Goal: Task Accomplishment & Management: Manage account settings

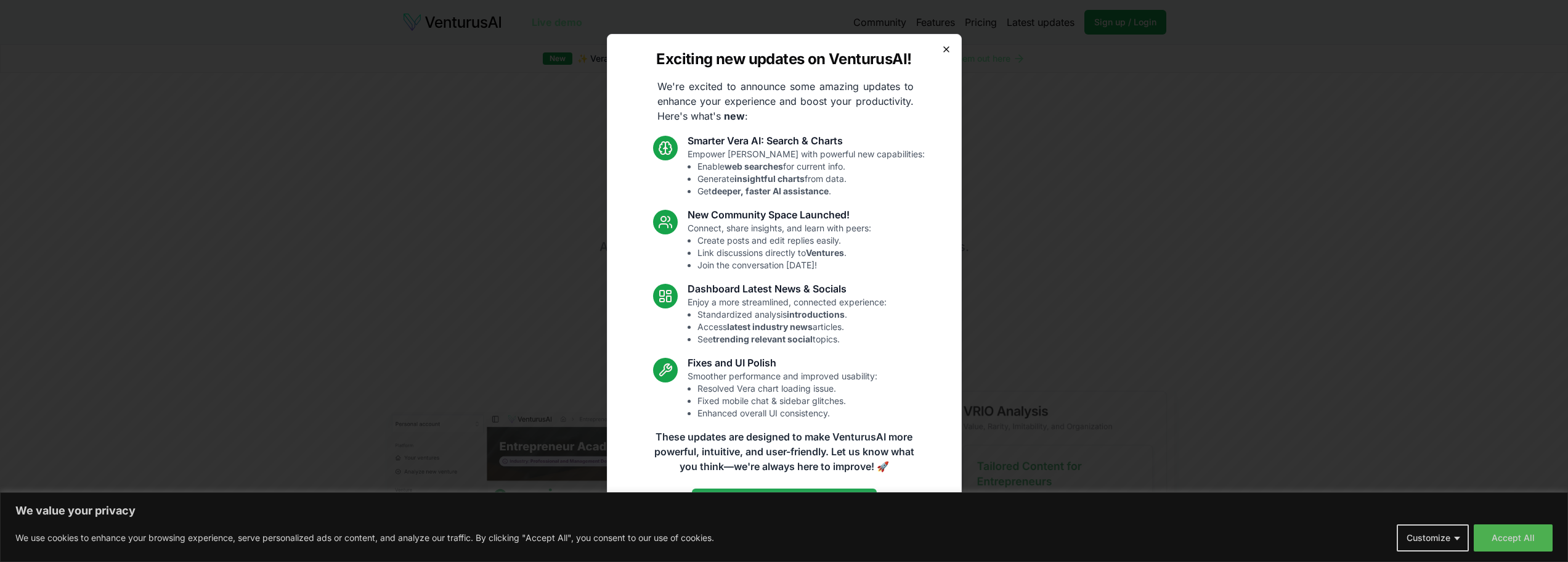
click at [948, 47] on icon "button" at bounding box center [947, 49] width 5 height 5
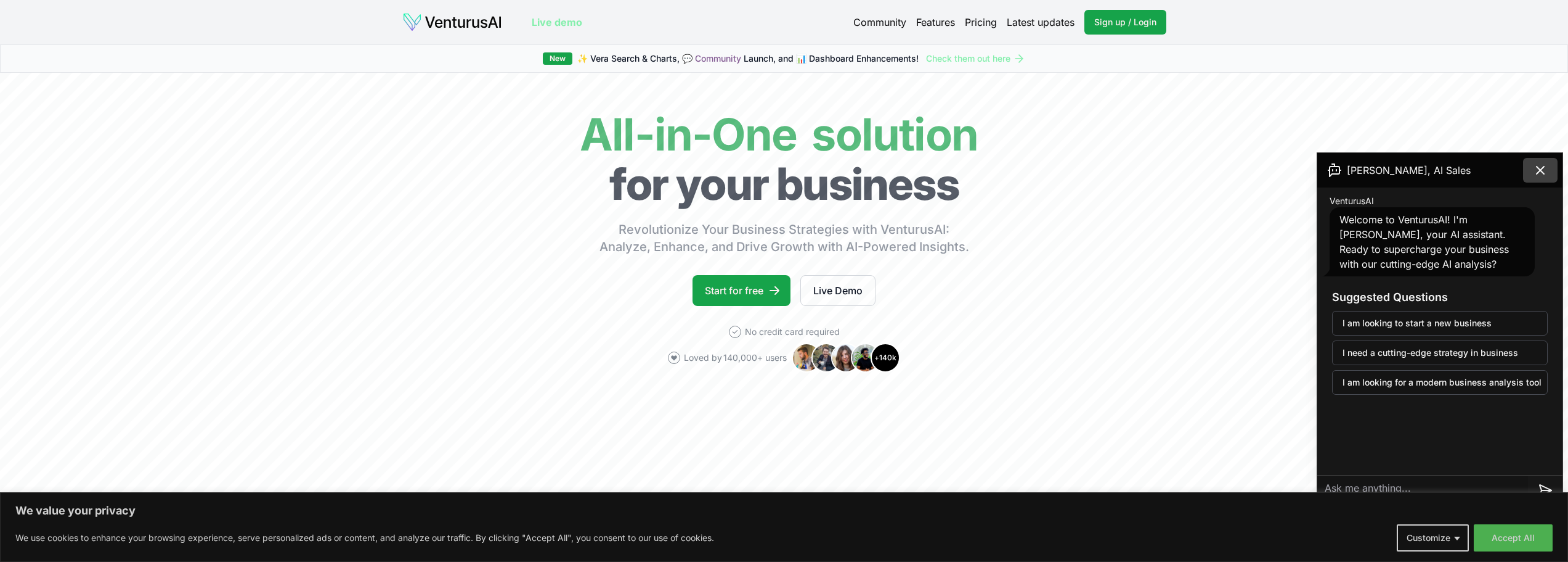
click at [1540, 171] on icon at bounding box center [1540, 170] width 8 height 8
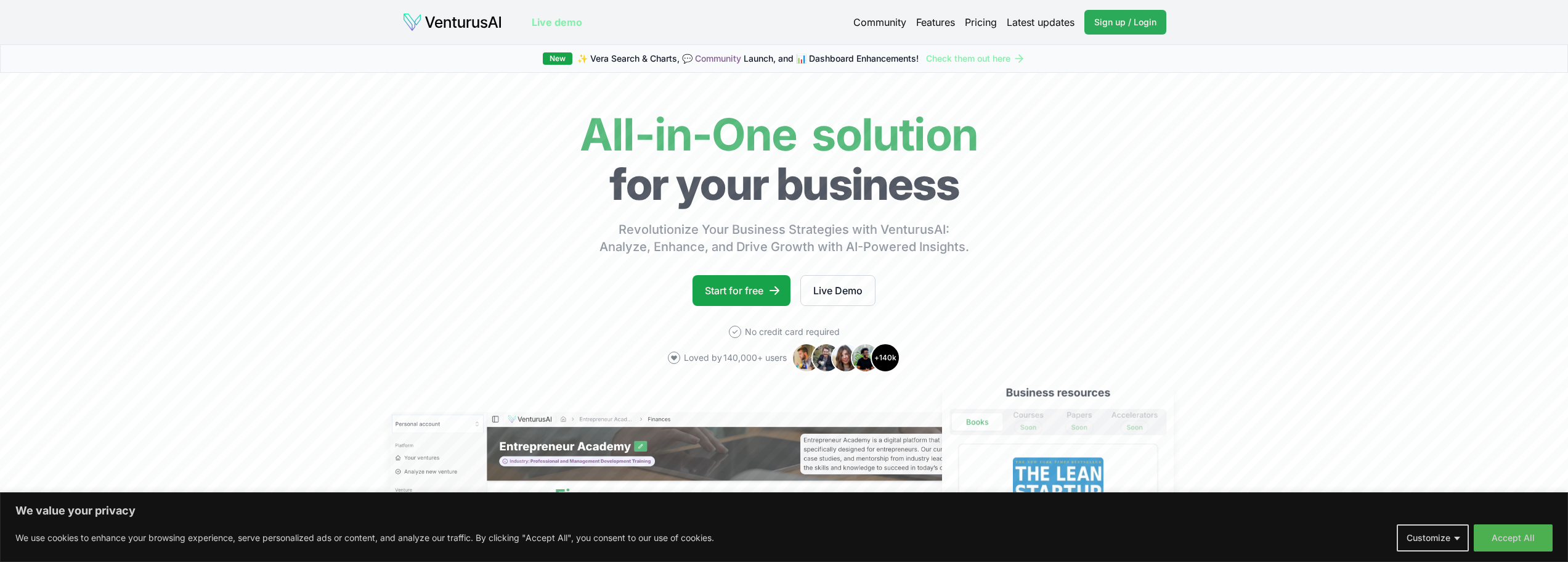
click at [1109, 30] on link "Sign up / Login Login" at bounding box center [1125, 22] width 82 height 25
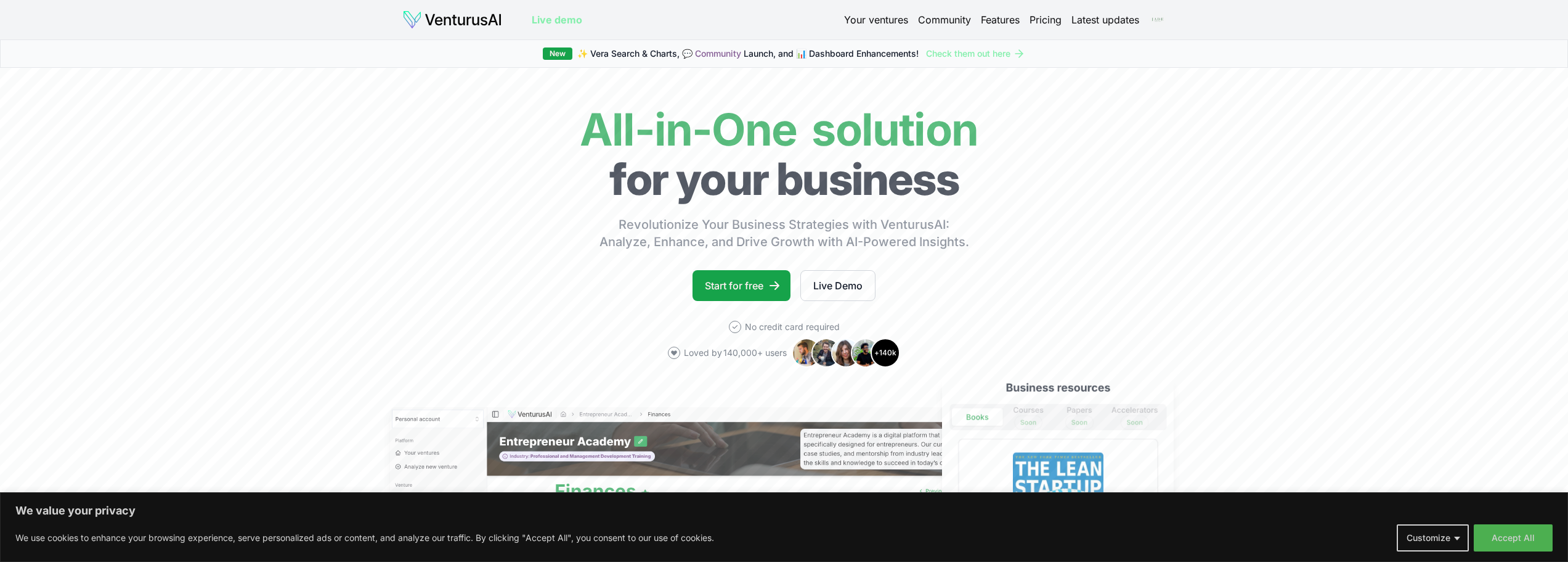
click at [1156, 20] on html "We value your privacy We use cookies to enhance your browsing experience, serve…" at bounding box center [784, 281] width 1568 height 562
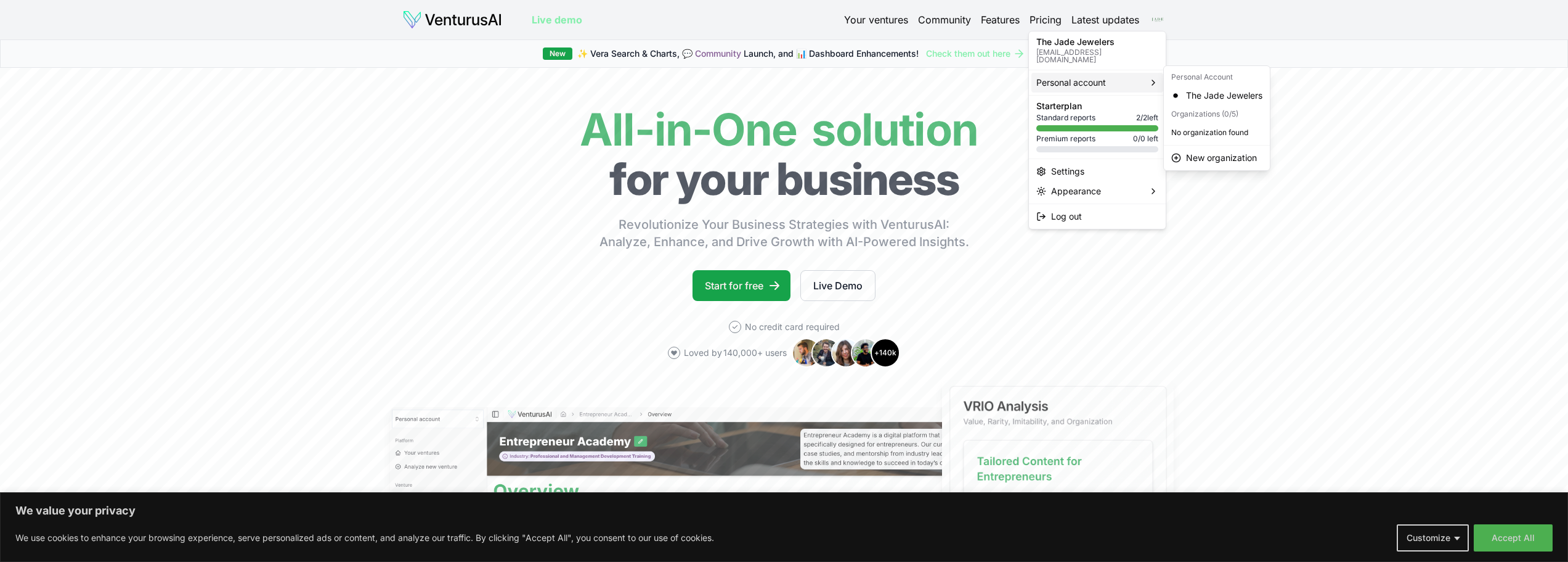
click at [1133, 77] on div "Personal account" at bounding box center [1097, 82] width 132 height 20
click at [1211, 96] on div "The Jade Jewelers" at bounding box center [1217, 95] width 101 height 20
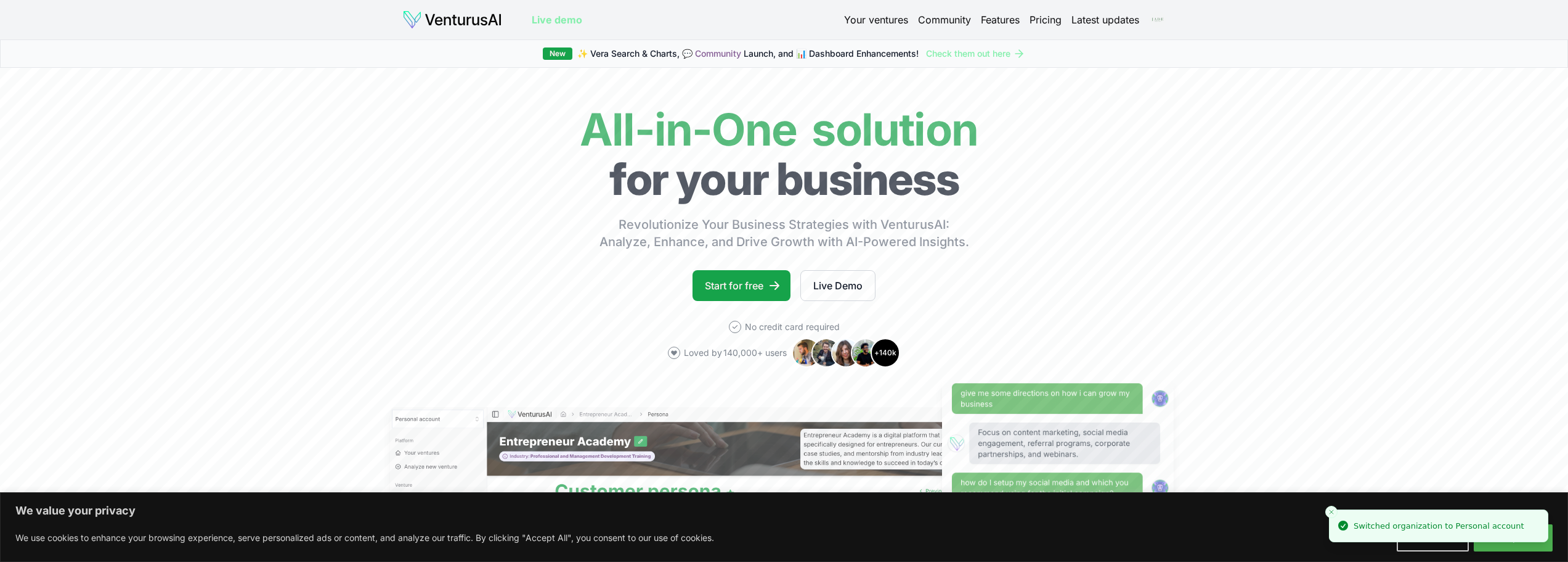
click at [1160, 21] on html "We value your privacy We use cookies to enhance your browsing experience, serve…" at bounding box center [784, 281] width 1568 height 562
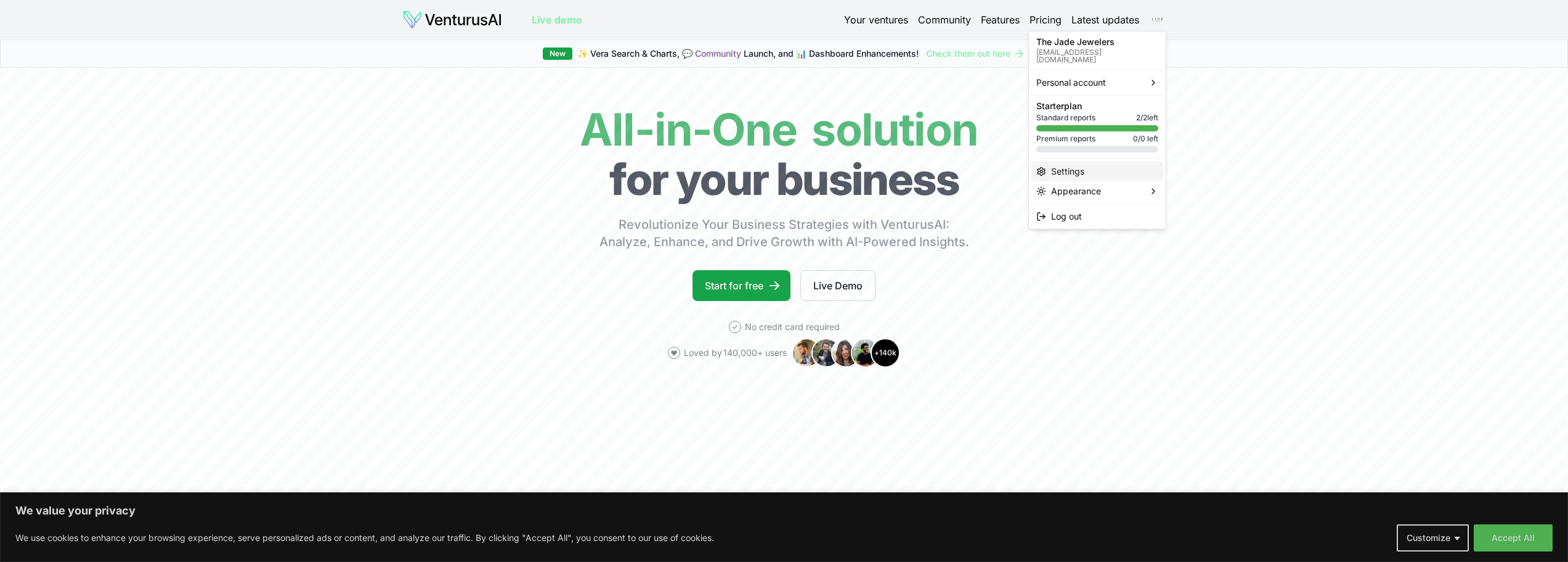
click at [1085, 168] on div "Settings" at bounding box center [1097, 171] width 132 height 20
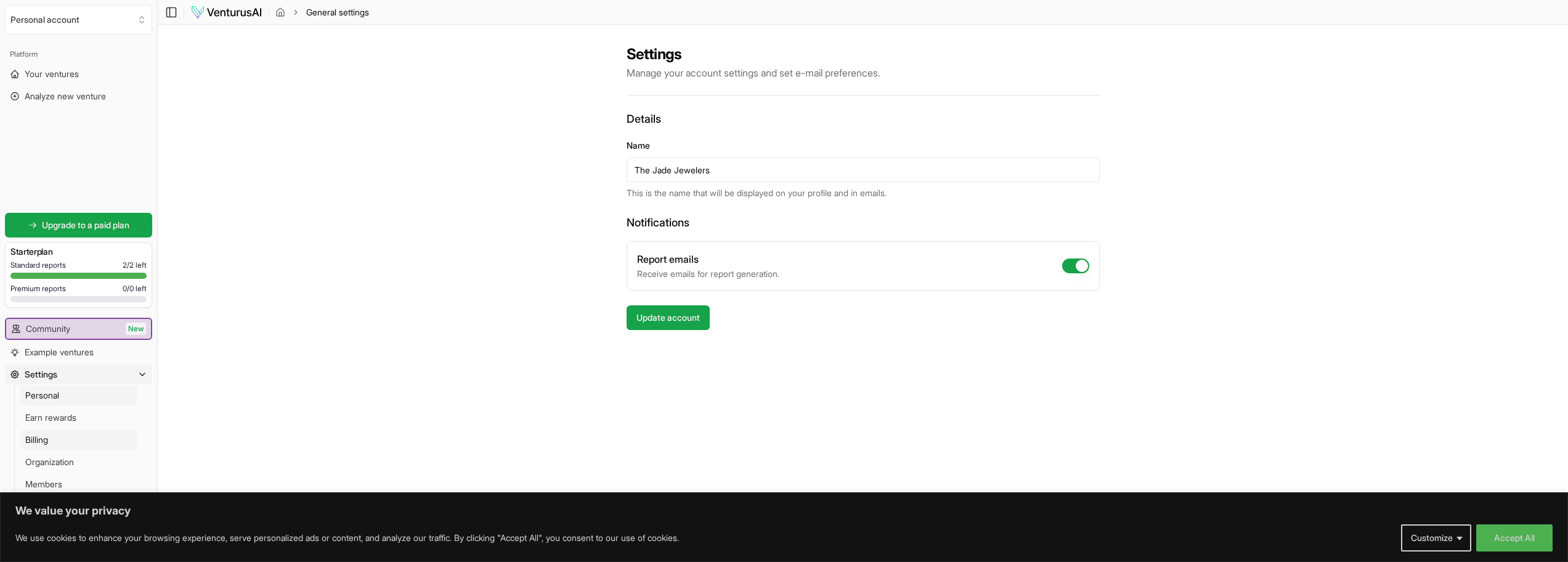
click at [83, 437] on link "Billing" at bounding box center [78, 439] width 117 height 20
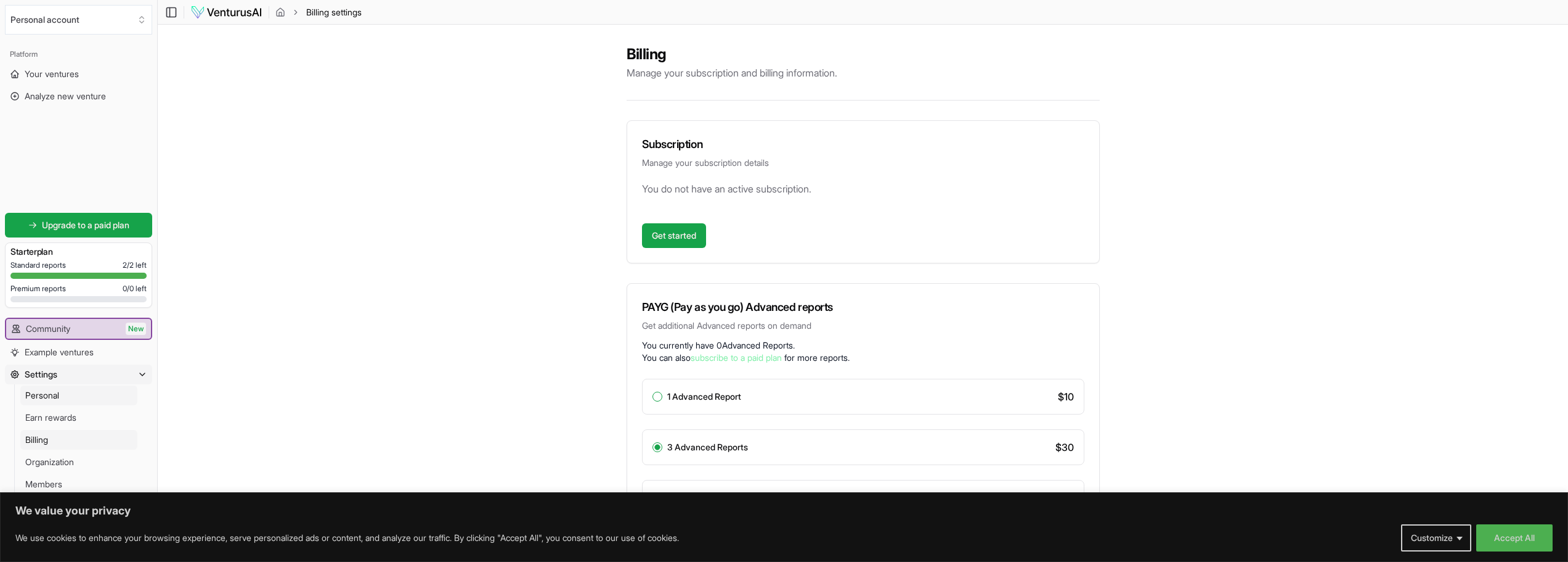
click at [79, 395] on link "Personal" at bounding box center [78, 395] width 117 height 20
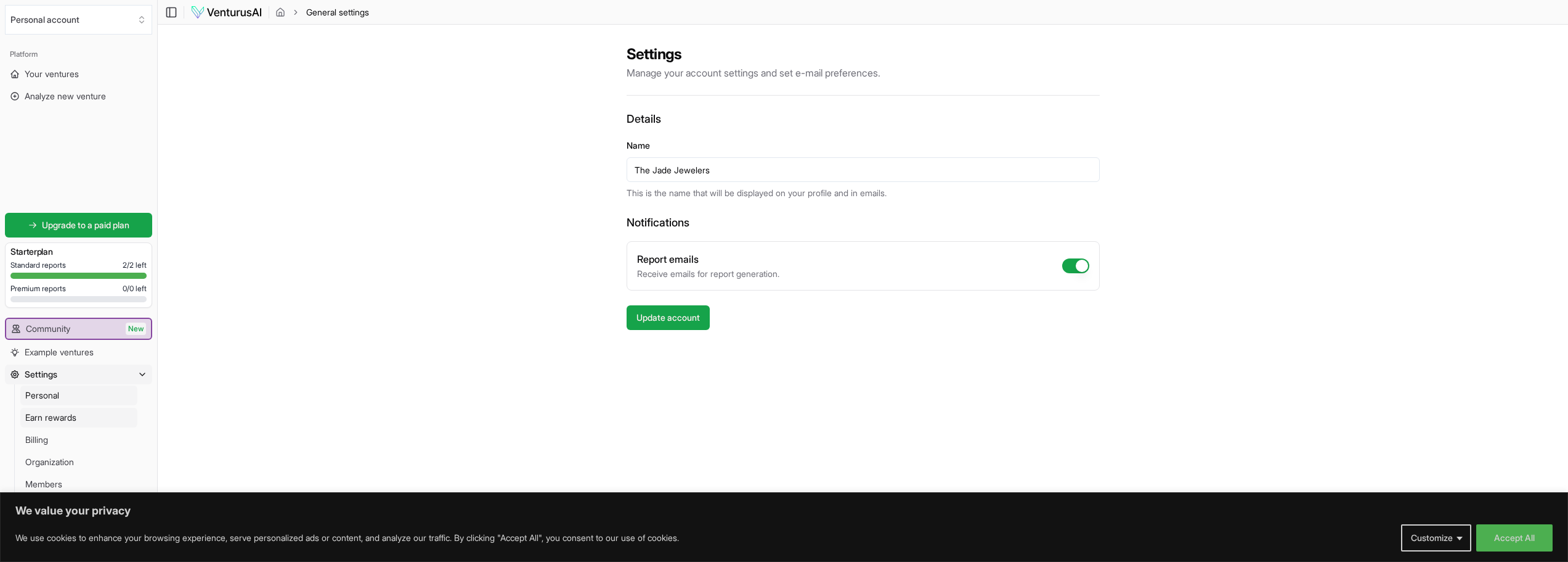
click at [77, 420] on span "Earn rewards" at bounding box center [51, 417] width 51 height 12
drag, startPoint x: 1168, startPoint y: 84, endPoint x: 1179, endPoint y: 85, distance: 11.0
drag, startPoint x: 1215, startPoint y: 84, endPoint x: 1222, endPoint y: 84, distance: 7.0
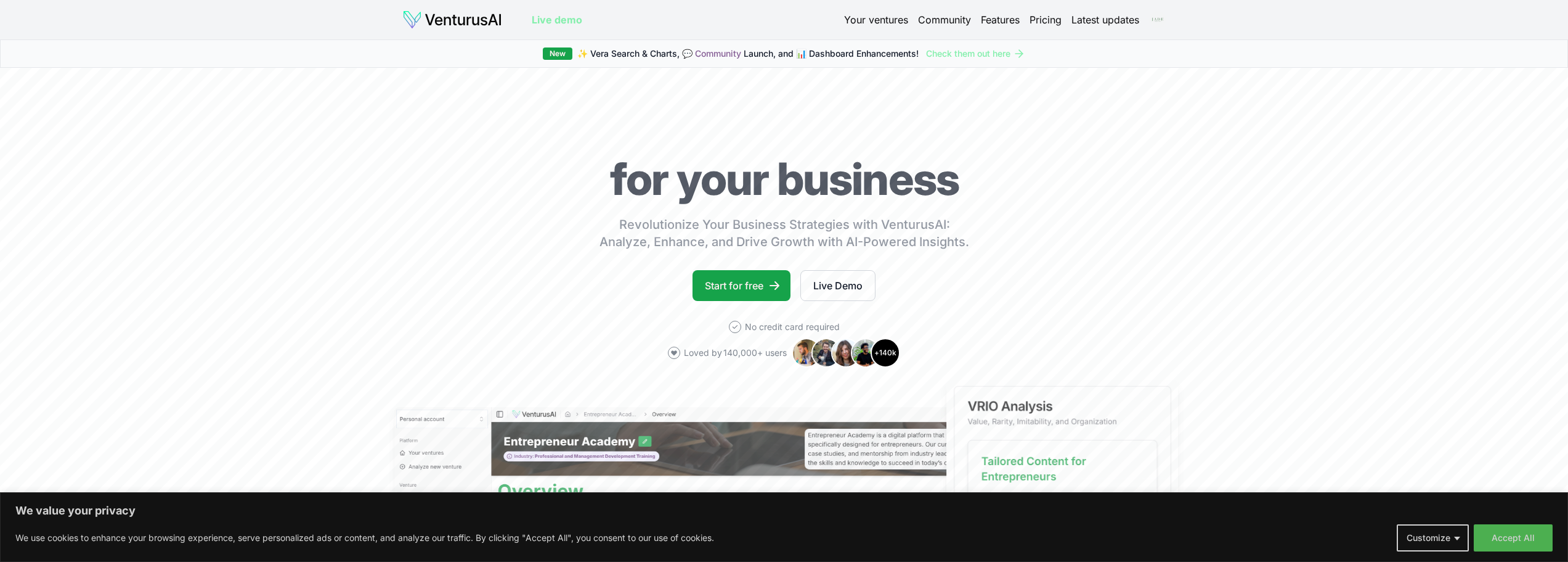
click at [1159, 21] on html "We value your privacy We use cookies to enhance your browsing experience, serve…" at bounding box center [784, 281] width 1568 height 562
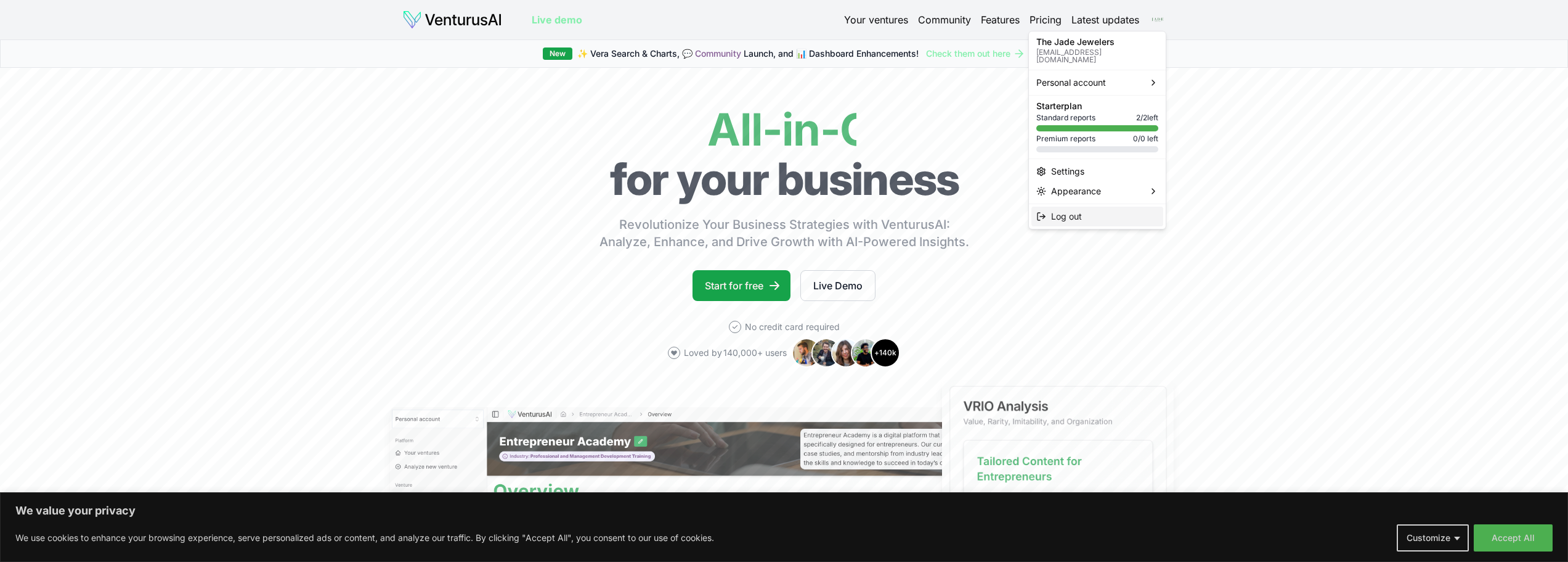
click at [1105, 213] on div "Log out" at bounding box center [1097, 216] width 132 height 20
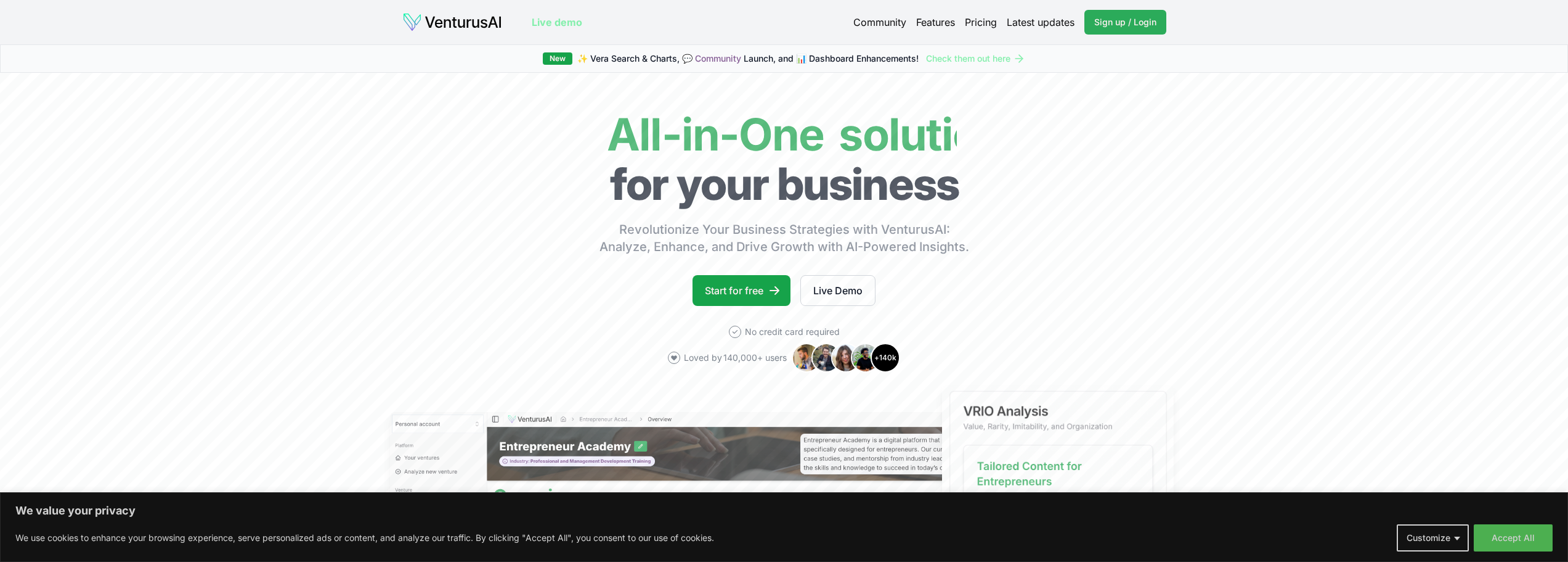
click at [1153, 30] on link "Sign up / Login Login" at bounding box center [1125, 22] width 82 height 25
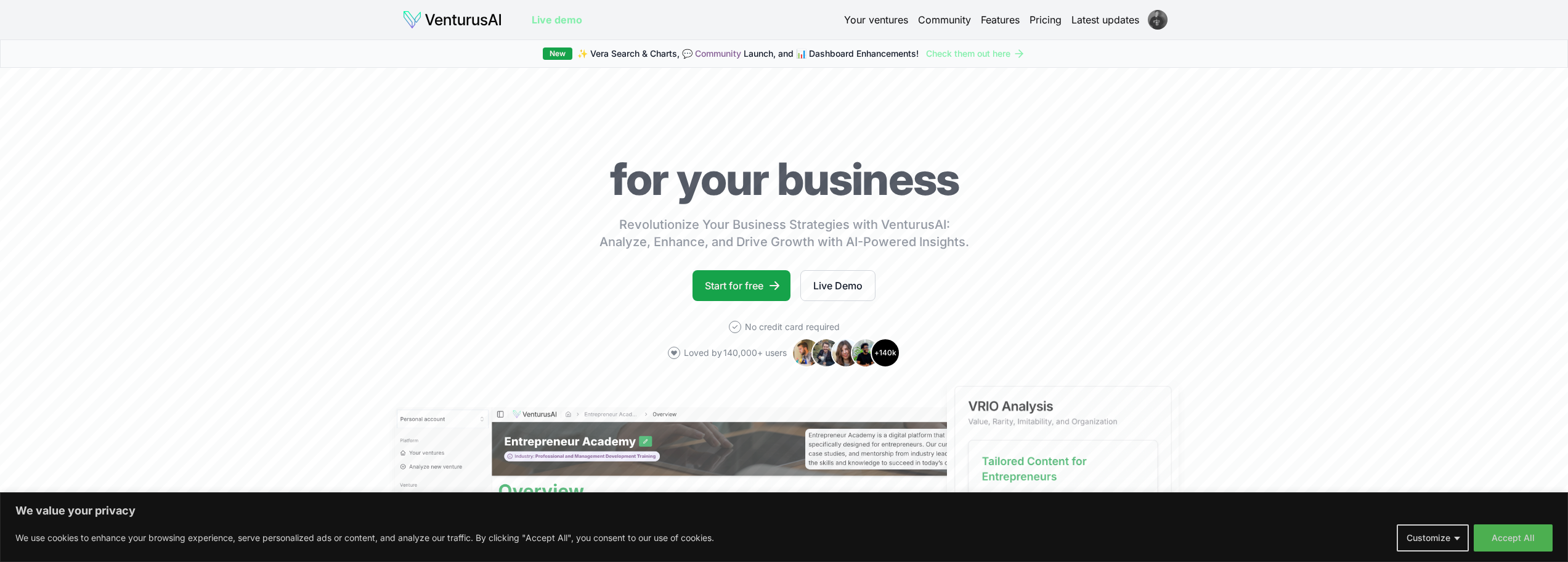
click at [1160, 23] on html "We value your privacy We use cookies to enhance your browsing experience, serve…" at bounding box center [784, 281] width 1568 height 562
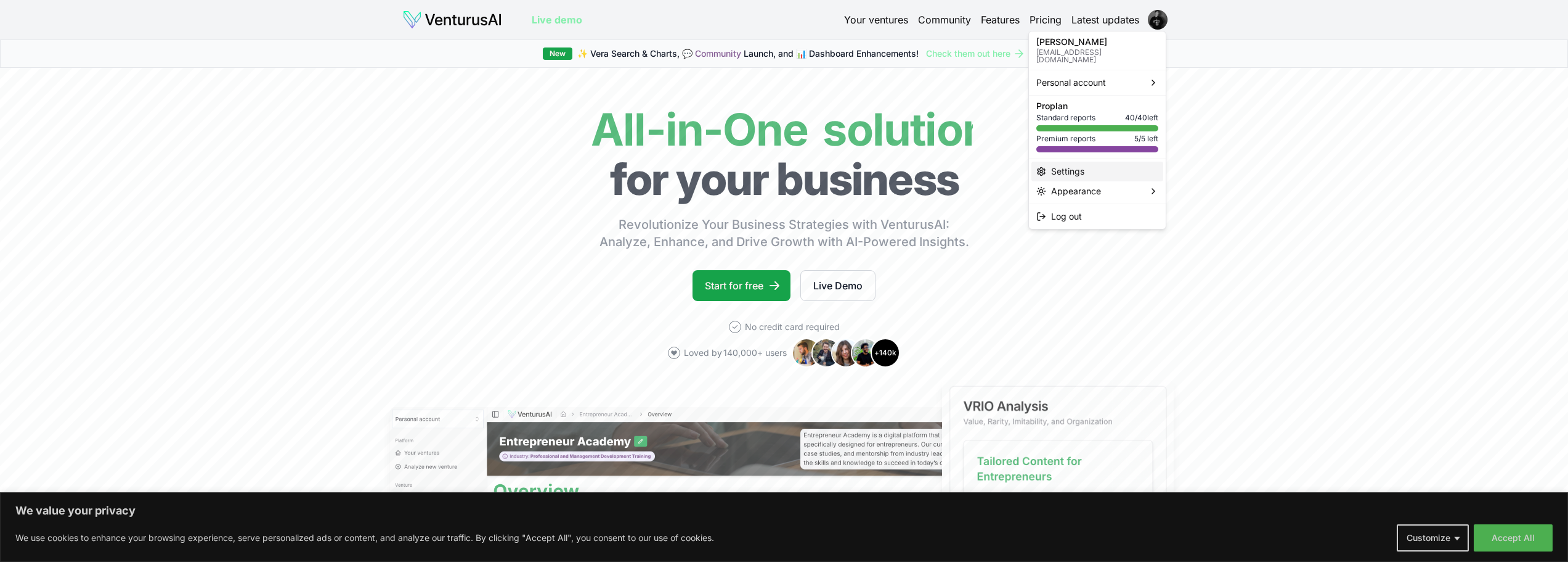
click at [1098, 166] on div "Settings" at bounding box center [1097, 171] width 132 height 20
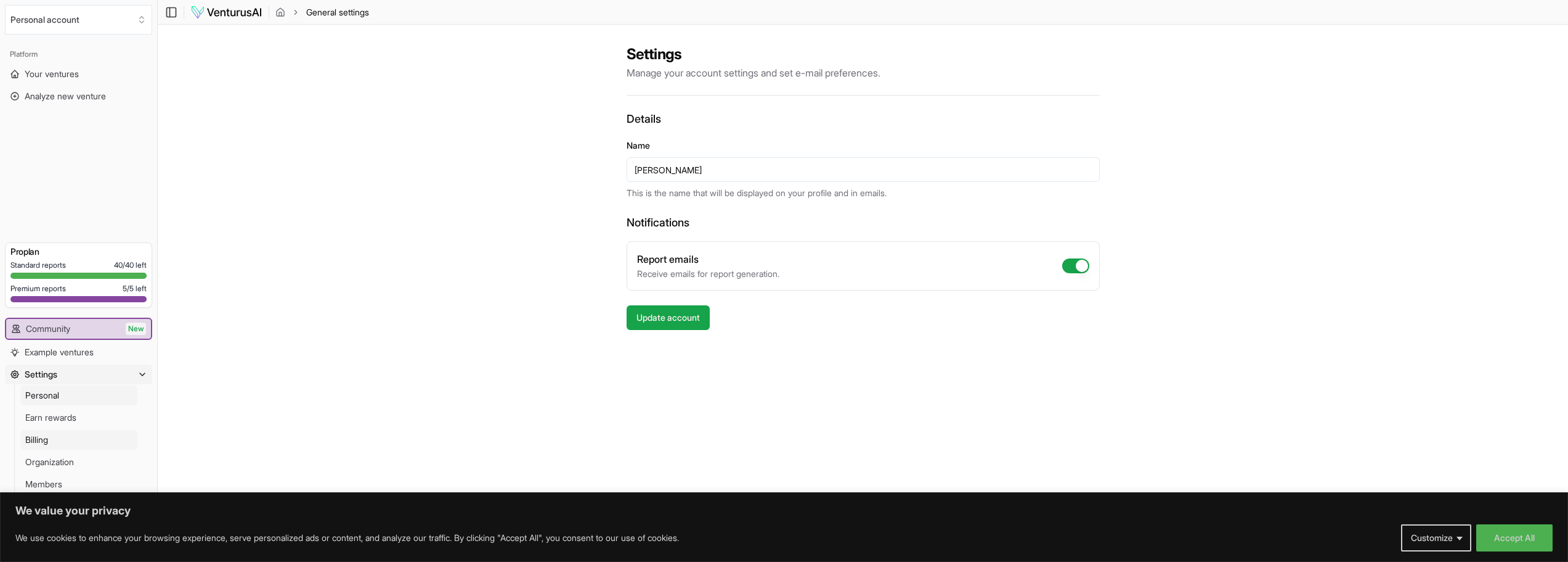
click at [72, 440] on link "Billing" at bounding box center [78, 439] width 117 height 20
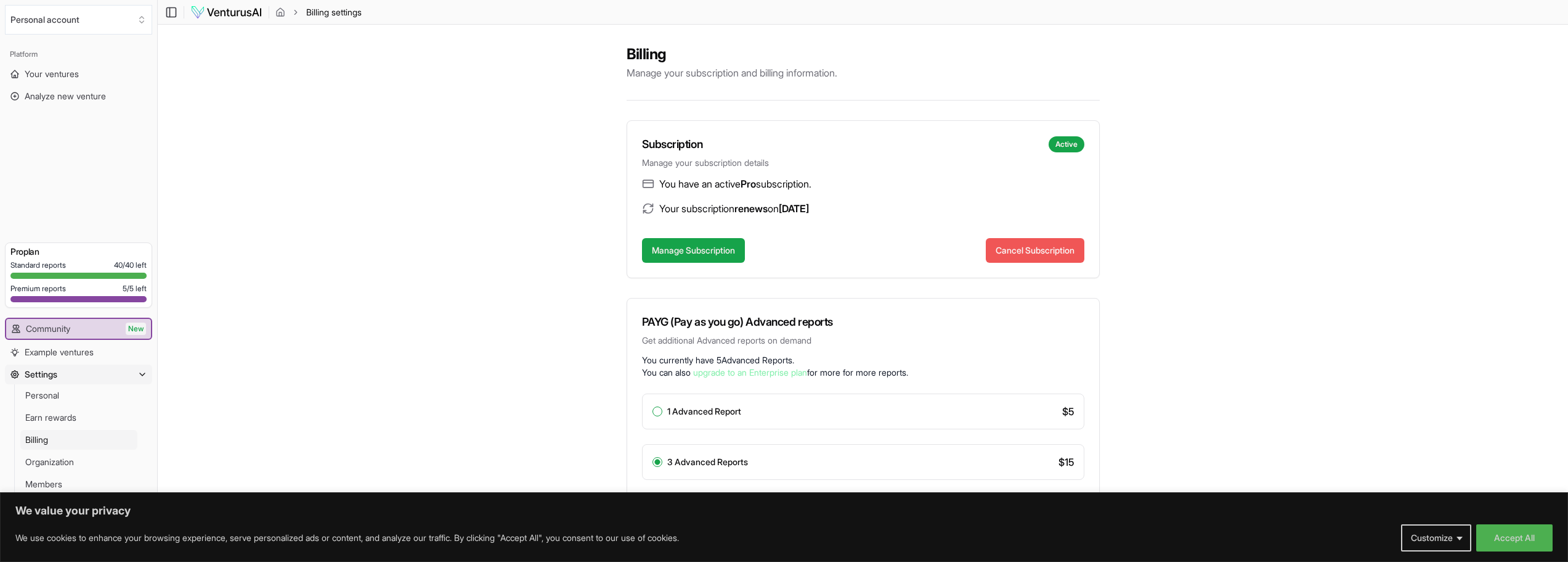
click at [1009, 248] on button "Cancel Subscription" at bounding box center [1035, 250] width 99 height 25
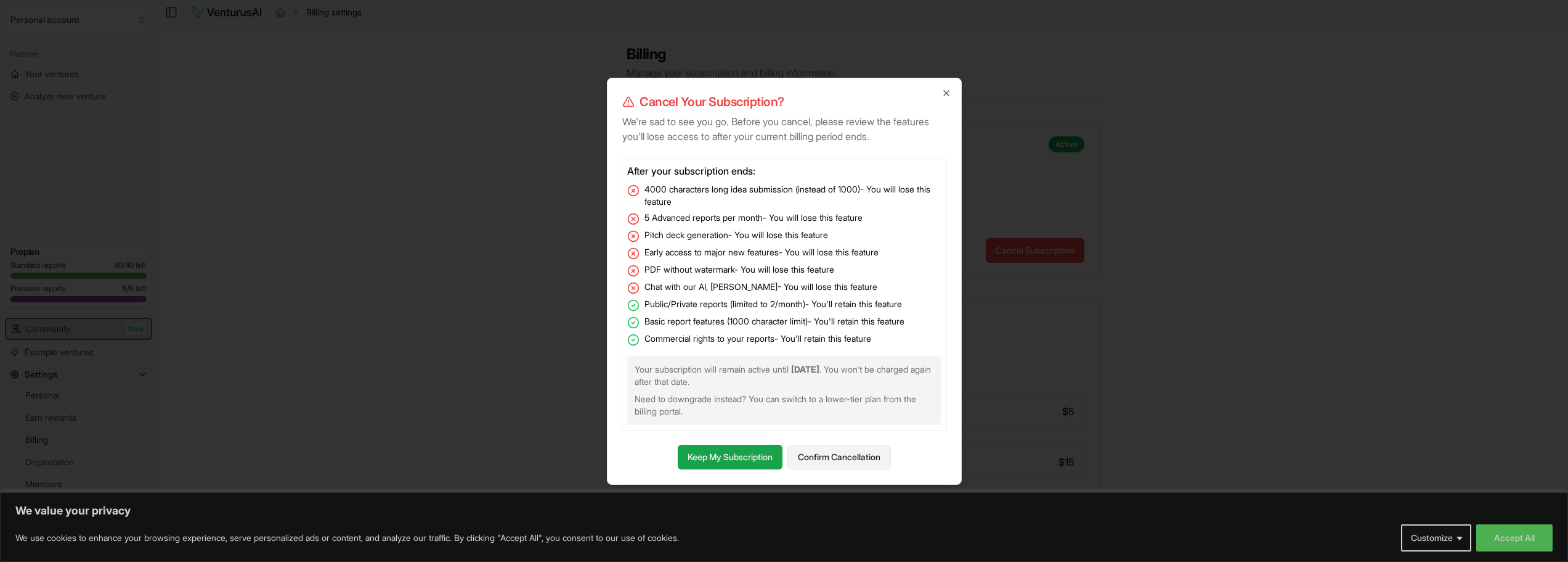
click at [828, 457] on button "Confirm Cancellation" at bounding box center [839, 456] width 103 height 25
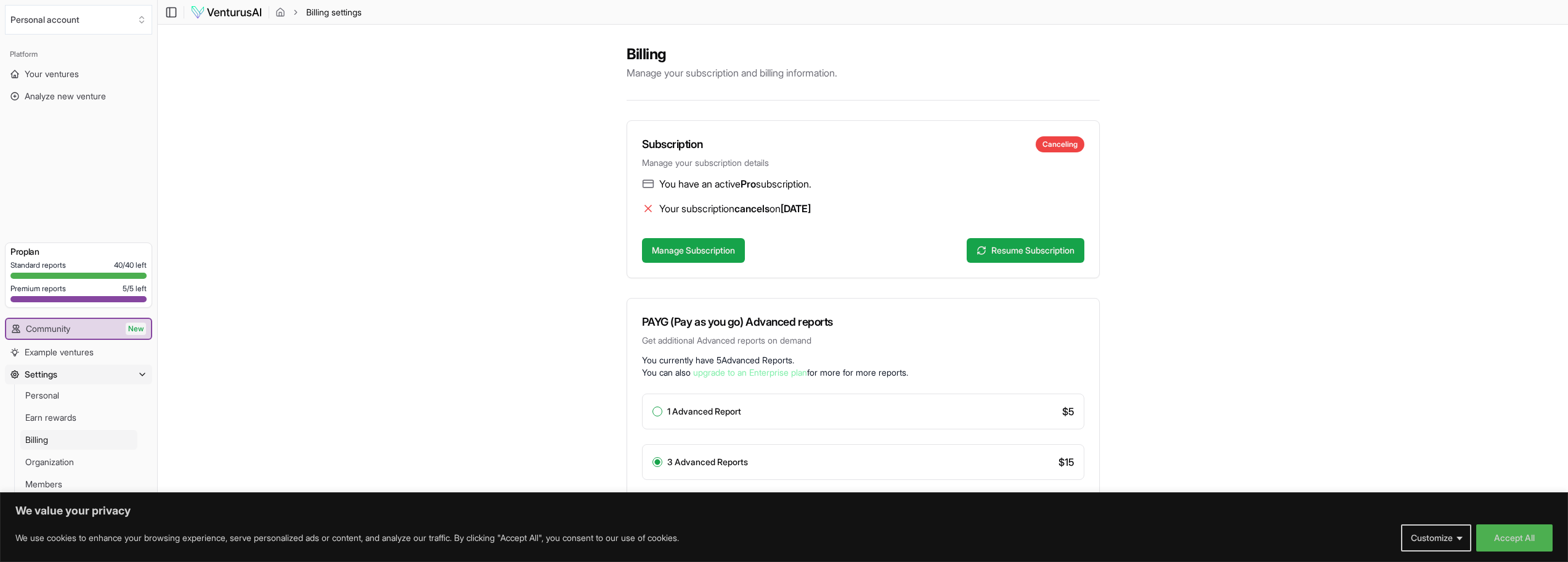
click at [244, 17] on img at bounding box center [226, 12] width 72 height 14
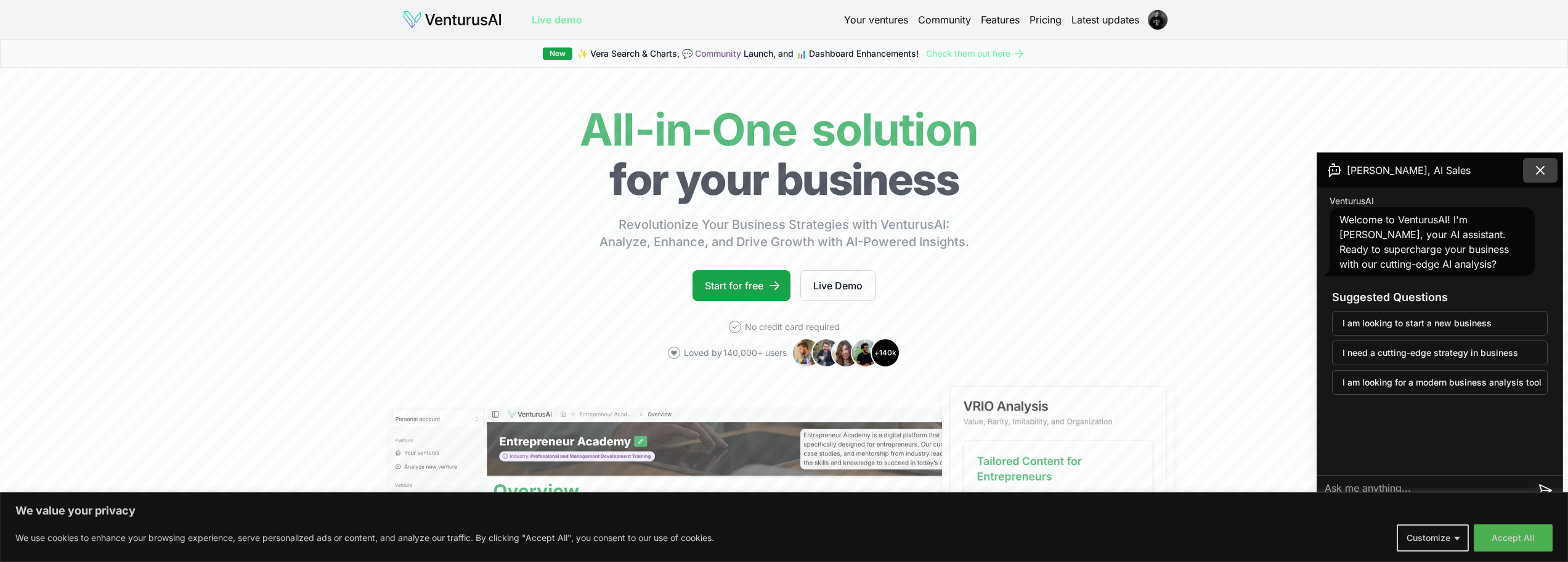
click at [1536, 168] on icon at bounding box center [1540, 170] width 14 height 14
